Goal: Task Accomplishment & Management: Complete application form

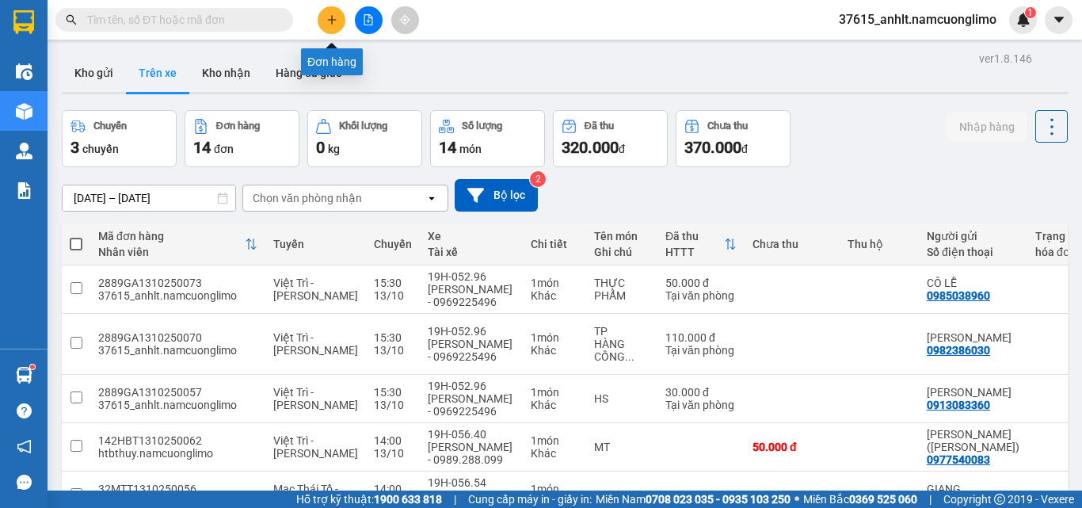
click at [328, 22] on icon "plus" at bounding box center [331, 19] width 11 height 11
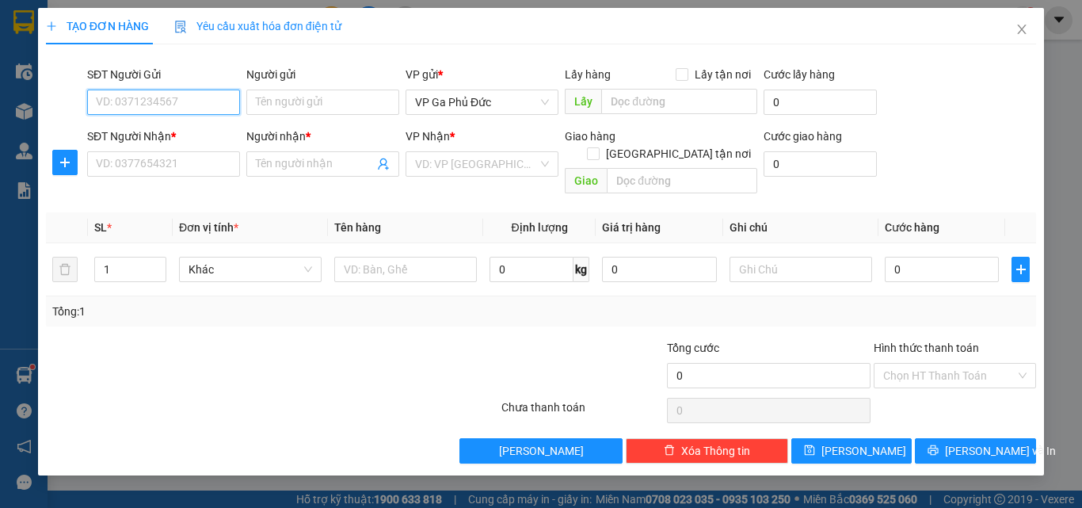
click at [190, 101] on input "SĐT Người Gửi" at bounding box center [163, 101] width 153 height 25
click at [177, 129] on div "0904279359 - BS HƯƠNG" at bounding box center [164, 133] width 134 height 17
type input "0904279359"
type input "BS HƯƠNG"
type input "0904279359"
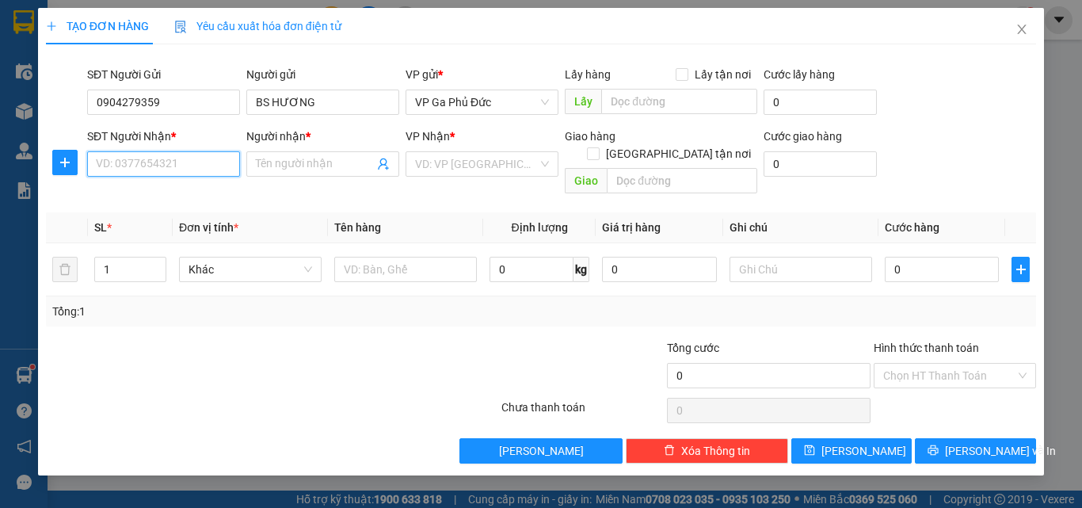
click at [200, 164] on input "SĐT Người Nhận *" at bounding box center [163, 163] width 153 height 25
click at [197, 220] on div "0395495262 - LAB QUYỀN" at bounding box center [164, 220] width 134 height 17
type input "0395495262"
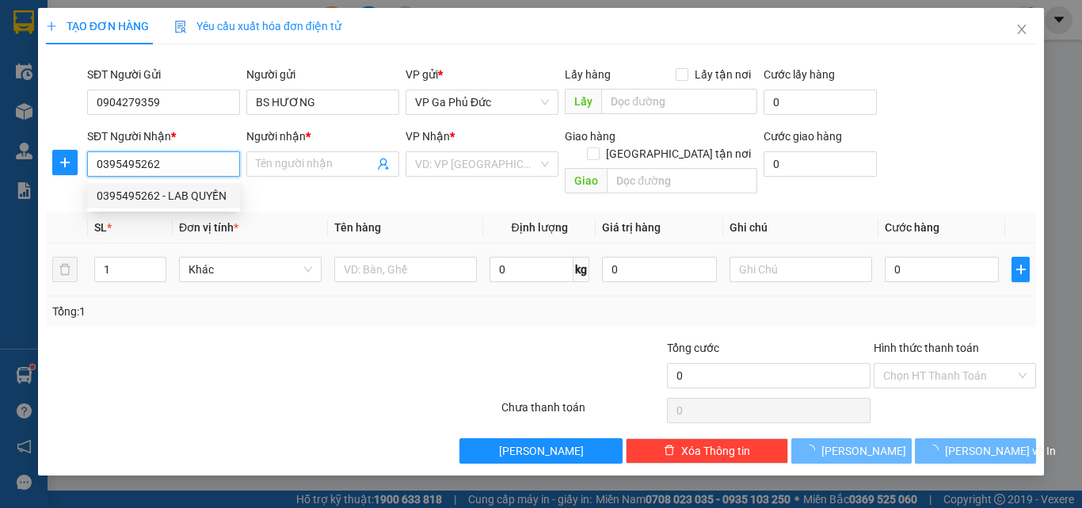
type input "LAB QUYỀN"
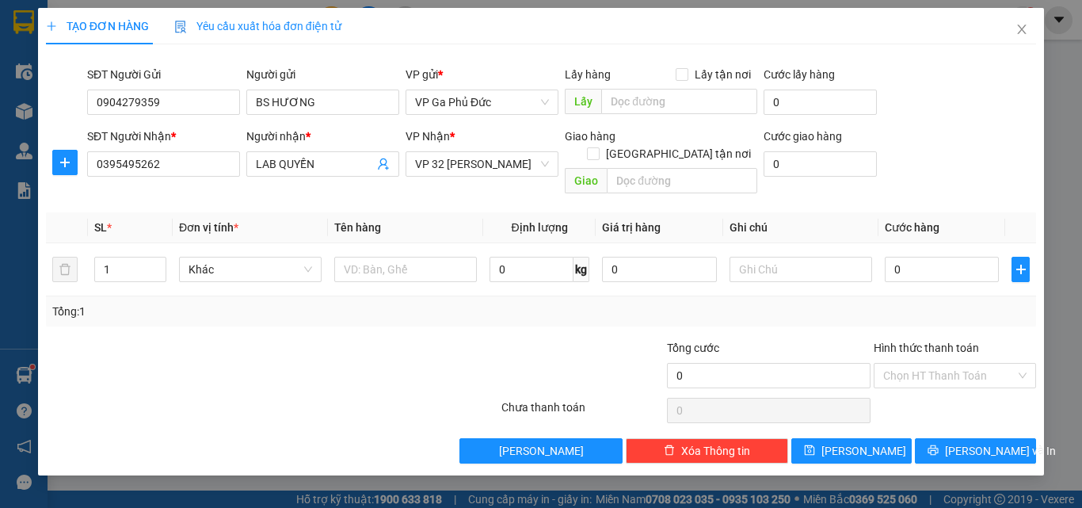
click at [456, 212] on th "Tên hàng" at bounding box center [405, 227] width 155 height 31
click at [435, 257] on input "text" at bounding box center [405, 269] width 143 height 25
type input "MR"
click at [953, 257] on input "0" at bounding box center [942, 269] width 114 height 25
type input "3"
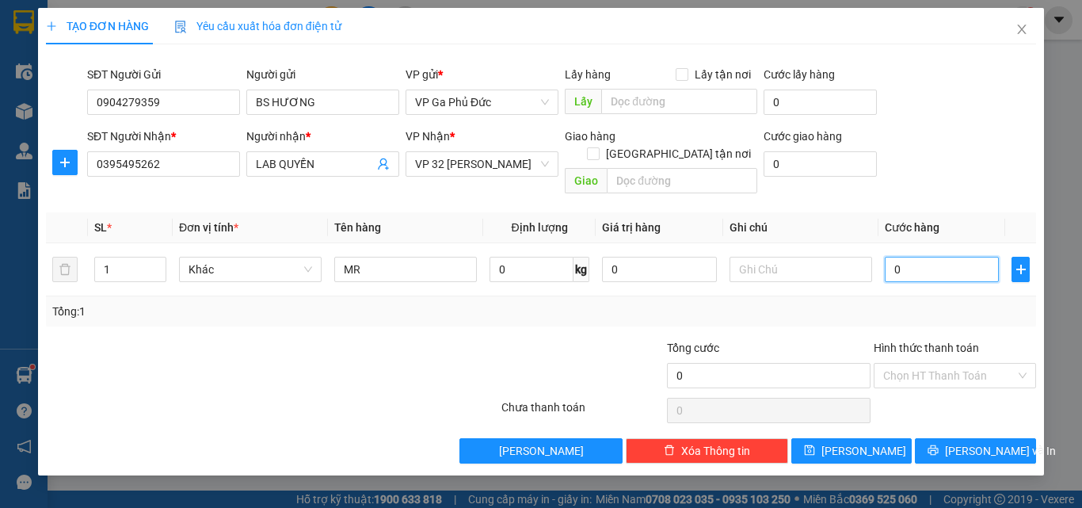
type input "3"
type input "35"
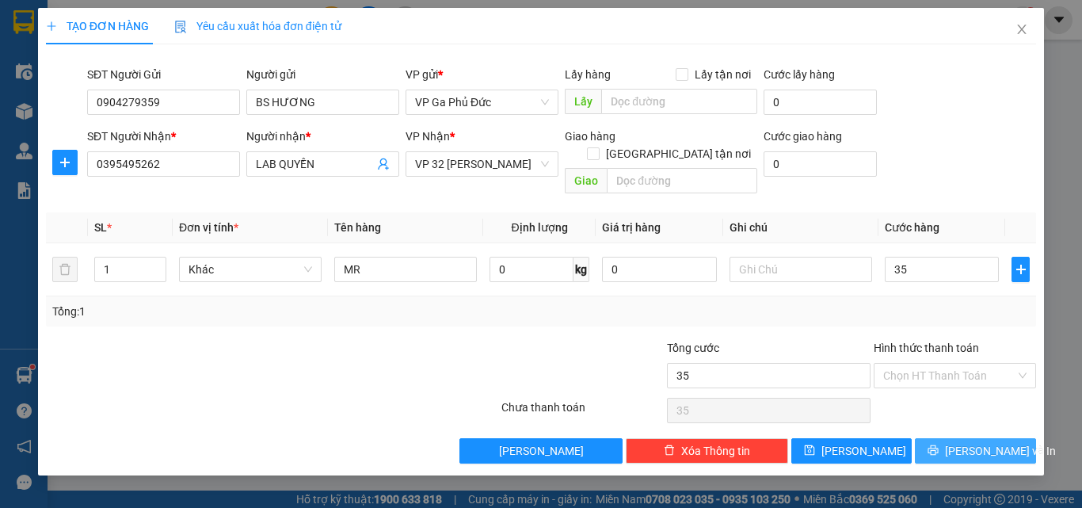
type input "35.000"
click at [1018, 438] on button "[PERSON_NAME] và In" at bounding box center [975, 450] width 121 height 25
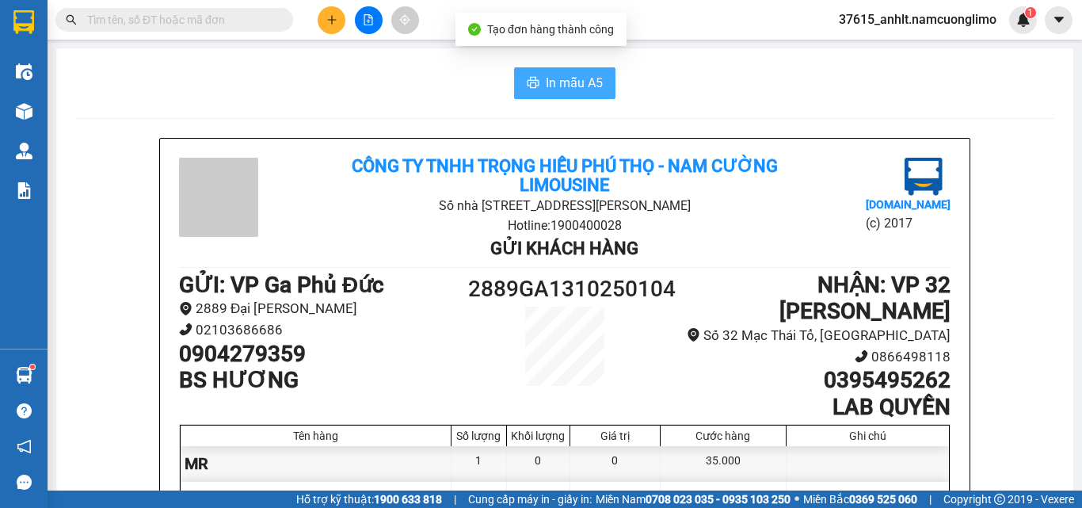
click at [585, 88] on span "In mẫu A5" at bounding box center [574, 83] width 57 height 20
